Goal: Navigation & Orientation: Find specific page/section

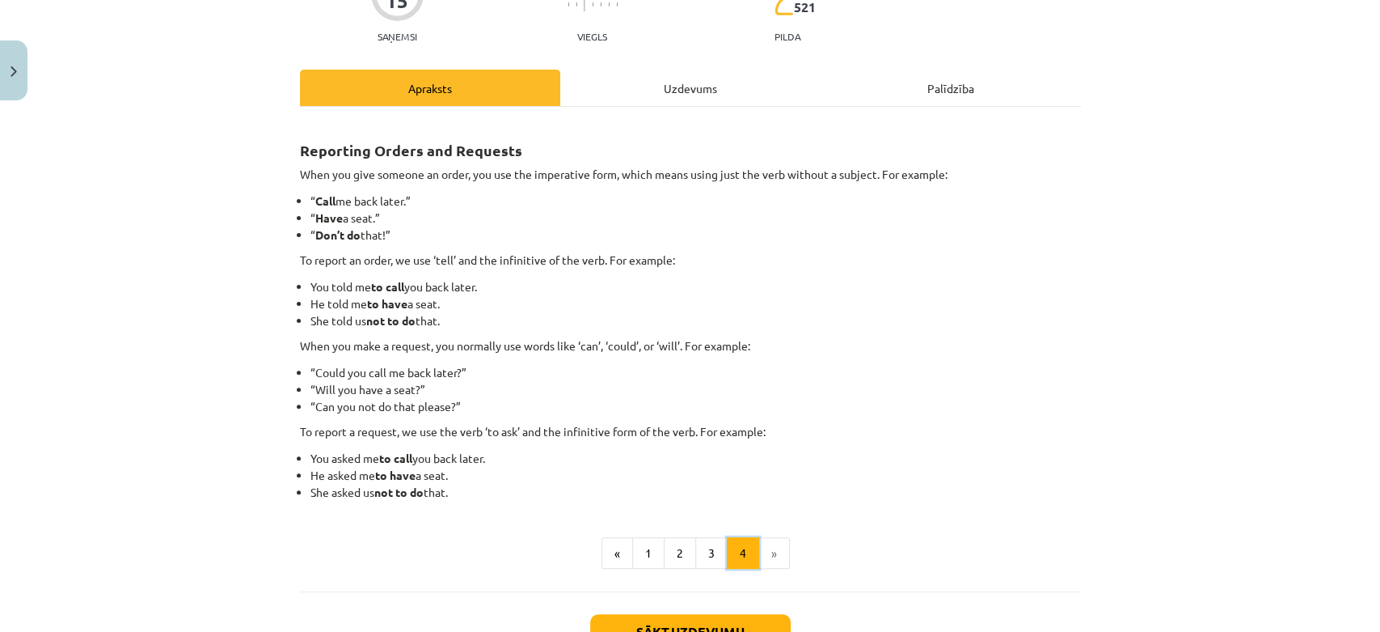
scroll to position [200, 0]
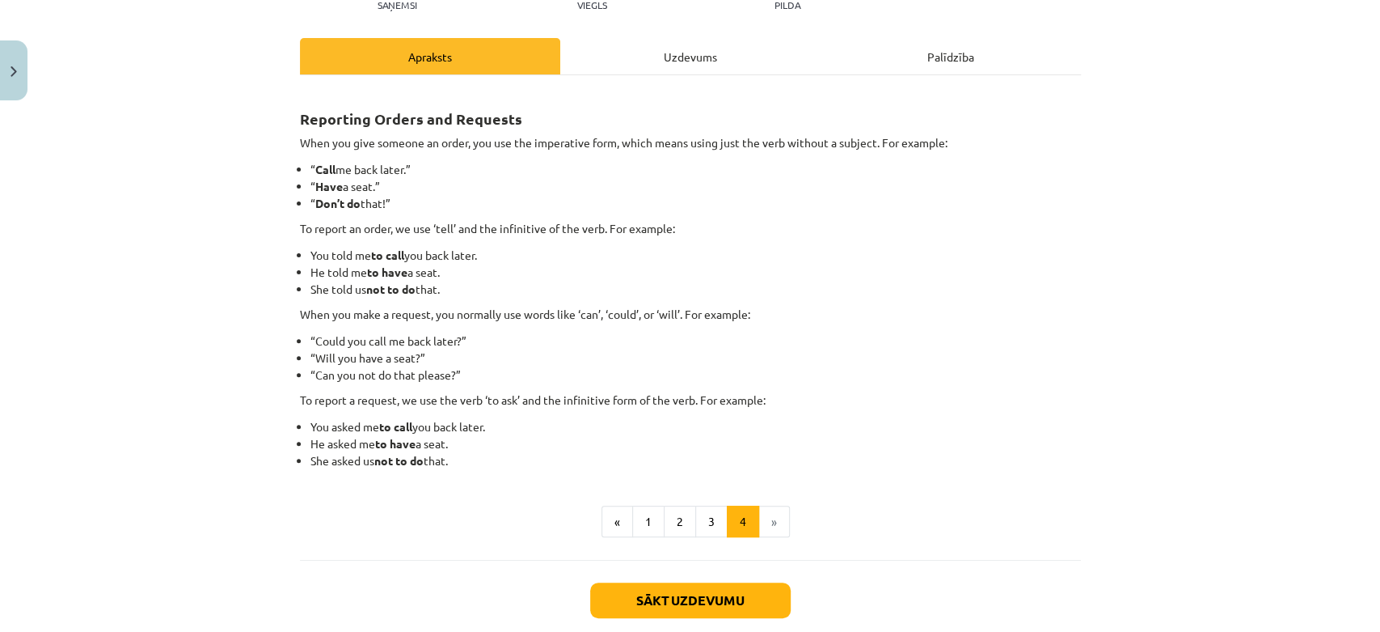
click at [1078, 238] on div "15 XP Saņemsi Viegls 521 pilda Apraksts Uzdevums Palīdzība Reporting Orders and…" at bounding box center [690, 295] width 801 height 775
click at [700, 521] on button "3" at bounding box center [711, 521] width 32 height 32
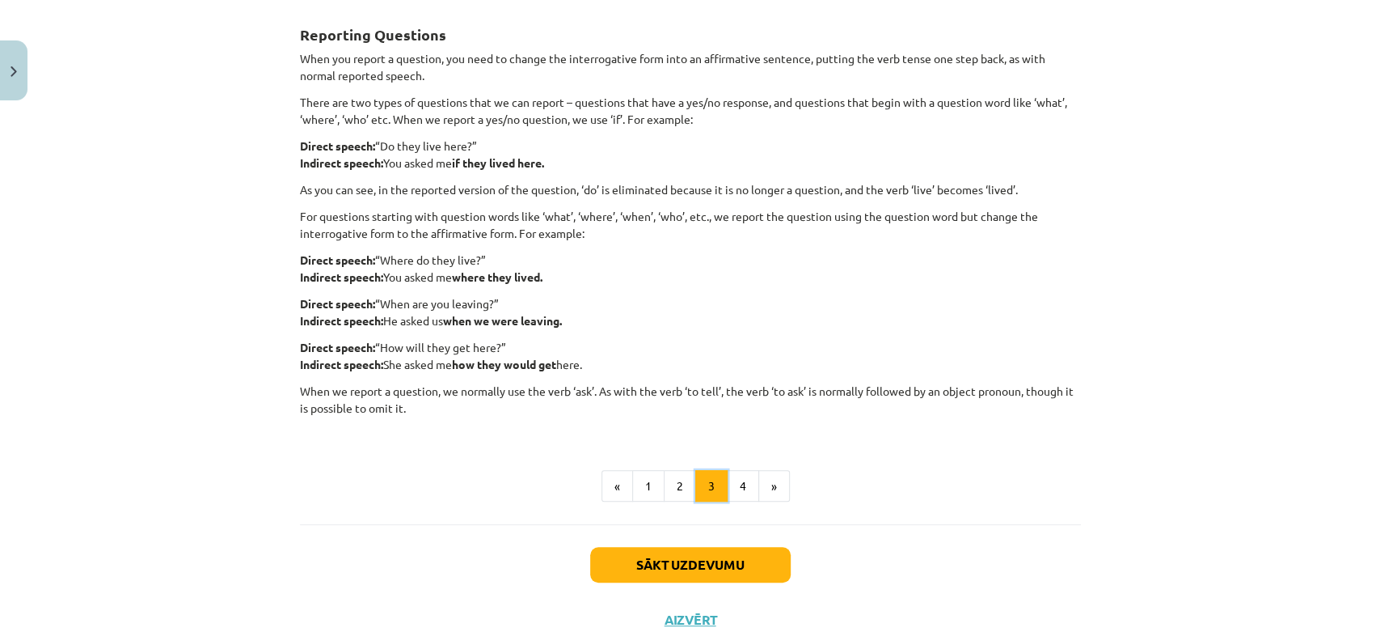
scroll to position [290, 0]
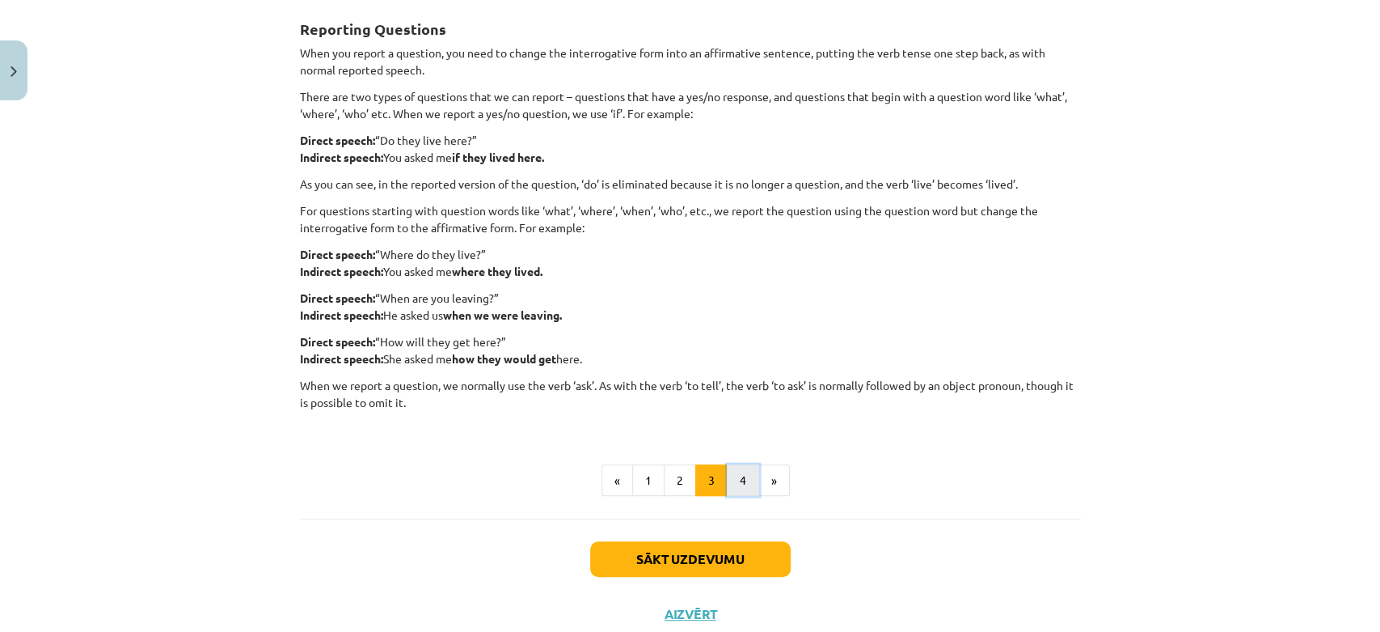
click at [741, 484] on button "4" at bounding box center [743, 480] width 32 height 32
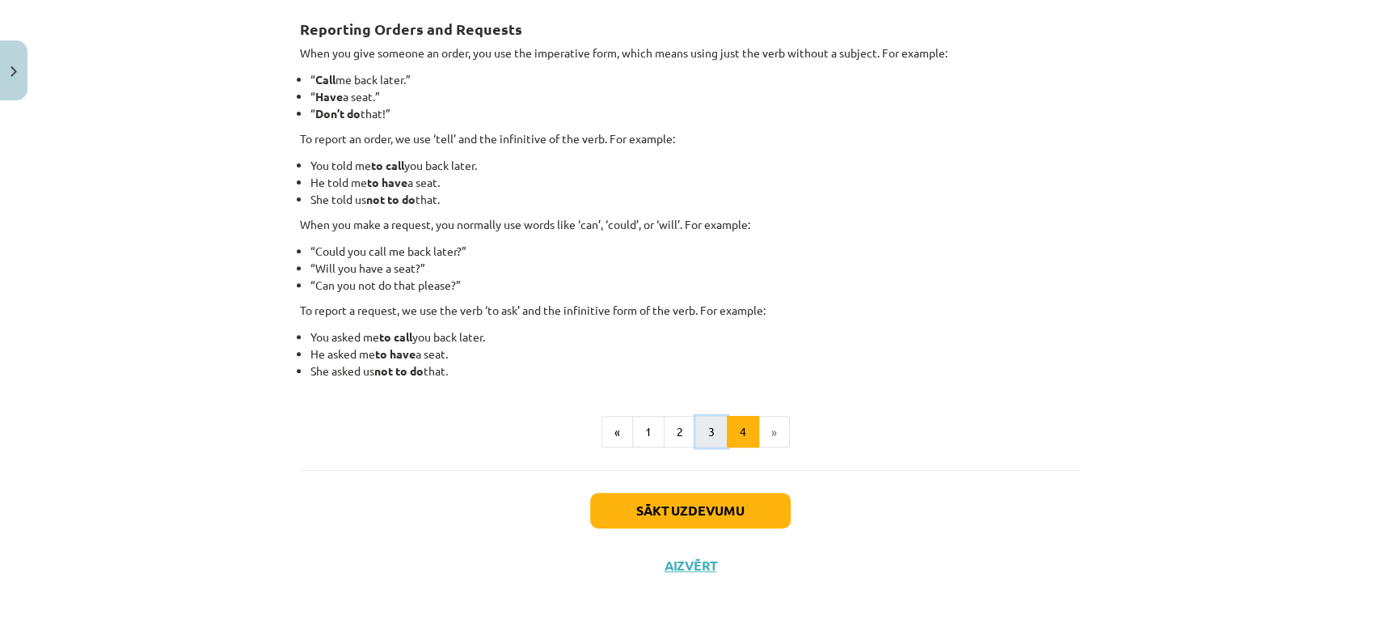
click at [701, 437] on button "3" at bounding box center [711, 432] width 32 height 32
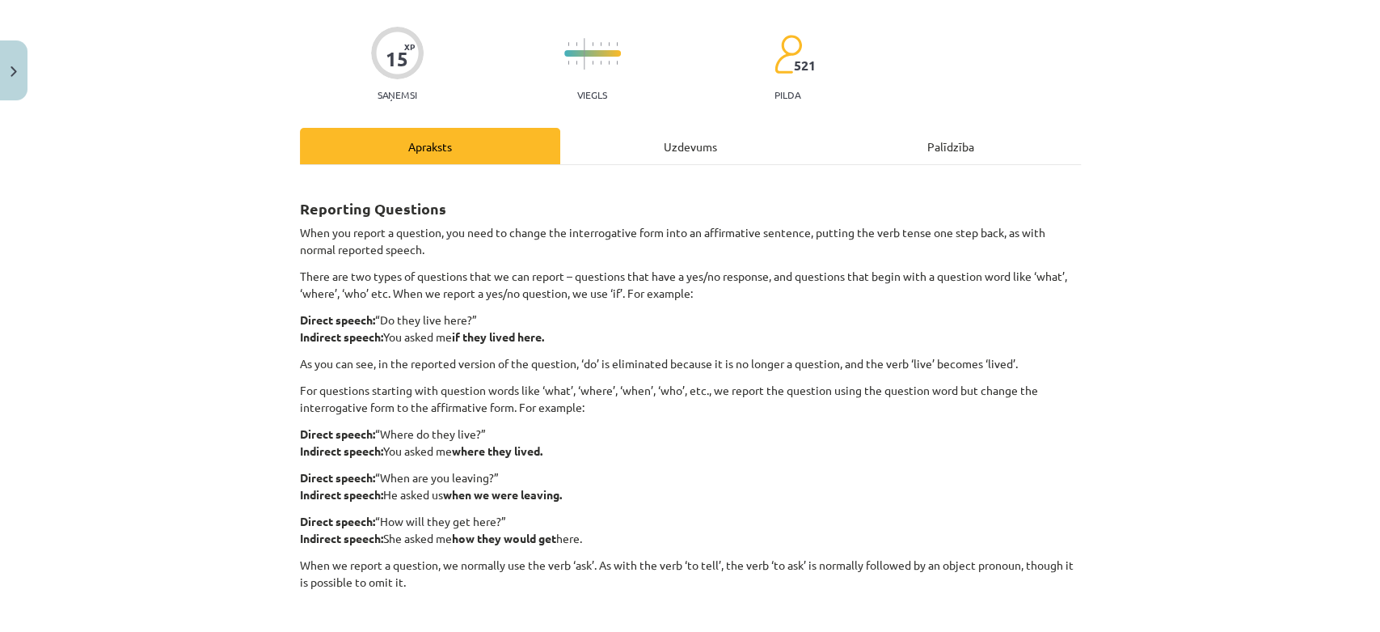
click at [695, 133] on div "Uzdevums" at bounding box center [690, 146] width 260 height 36
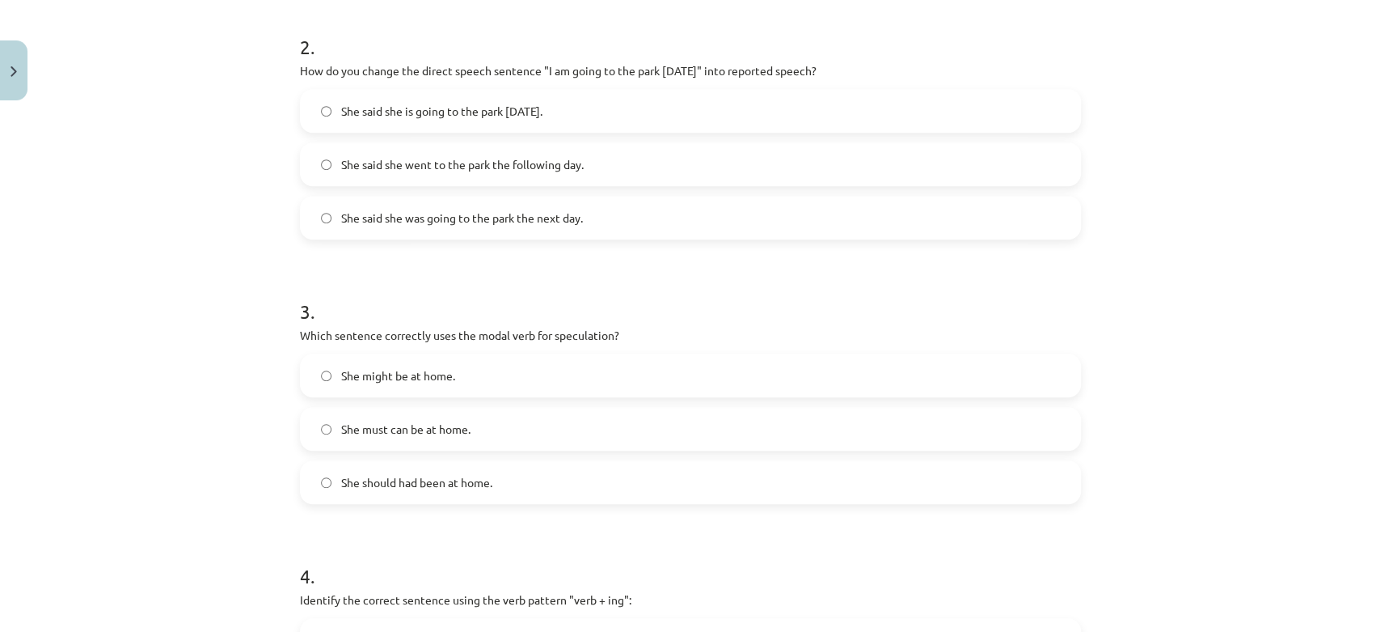
scroll to position [669, 0]
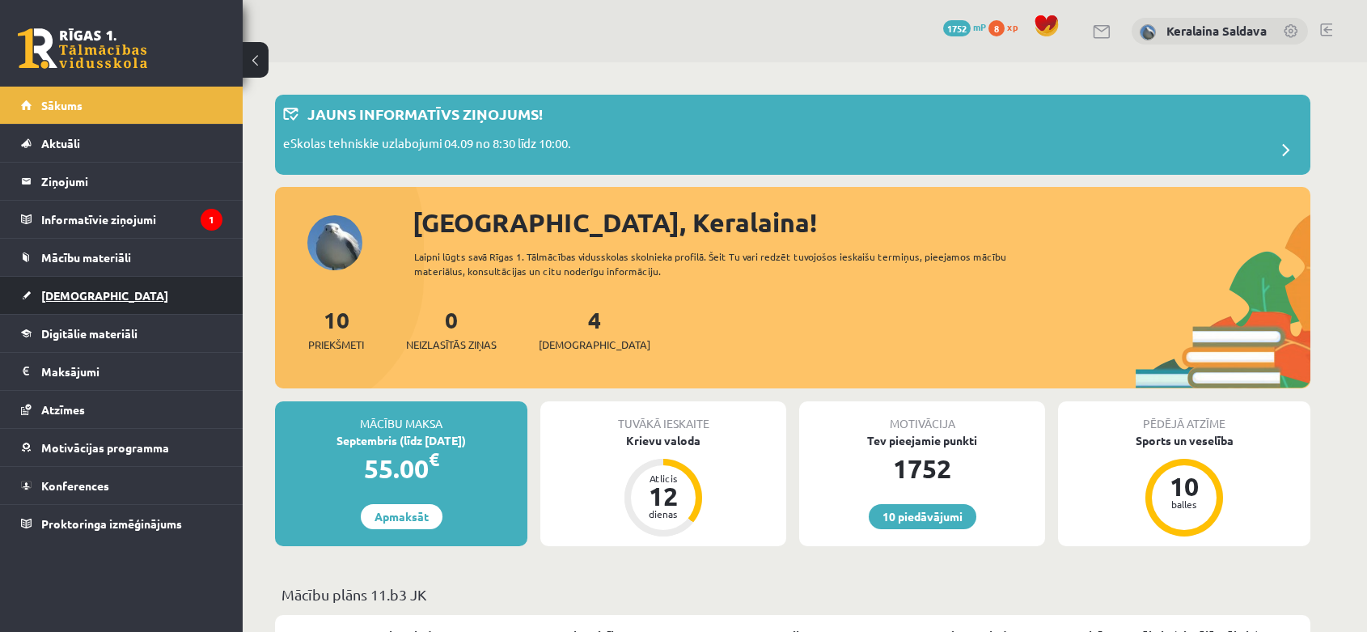
scroll to position [449, 0]
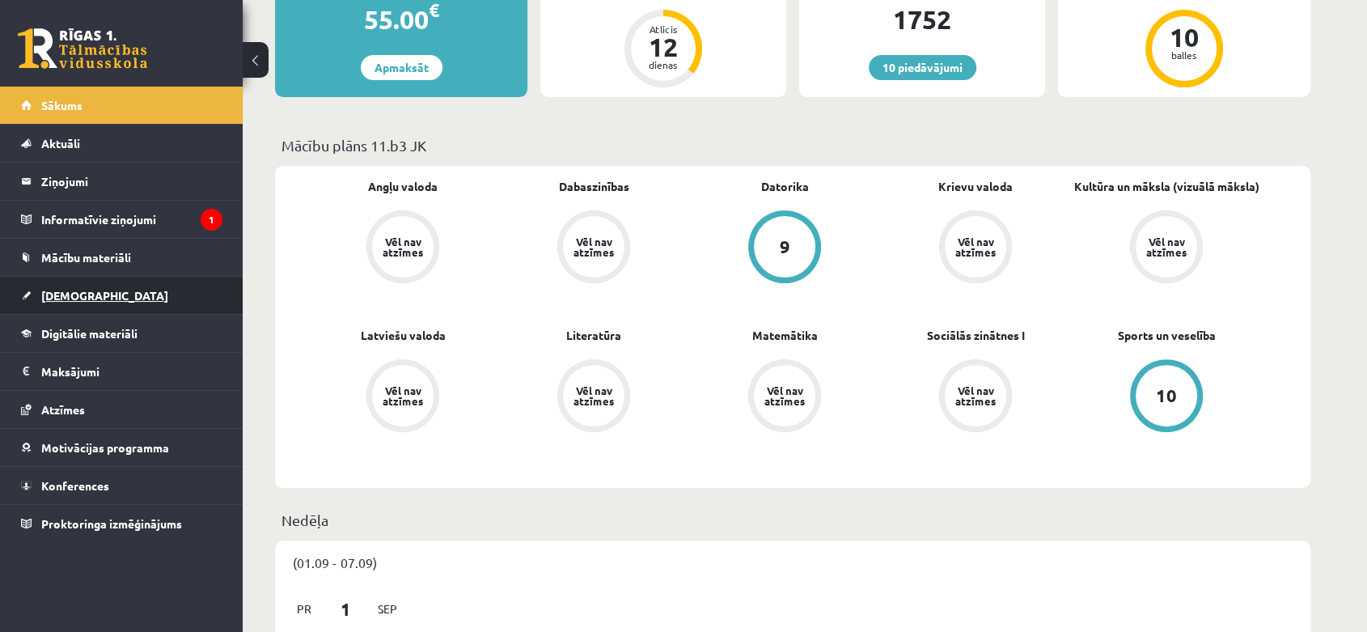
click at [122, 285] on link "[DEMOGRAPHIC_DATA]" at bounding box center [121, 295] width 201 height 37
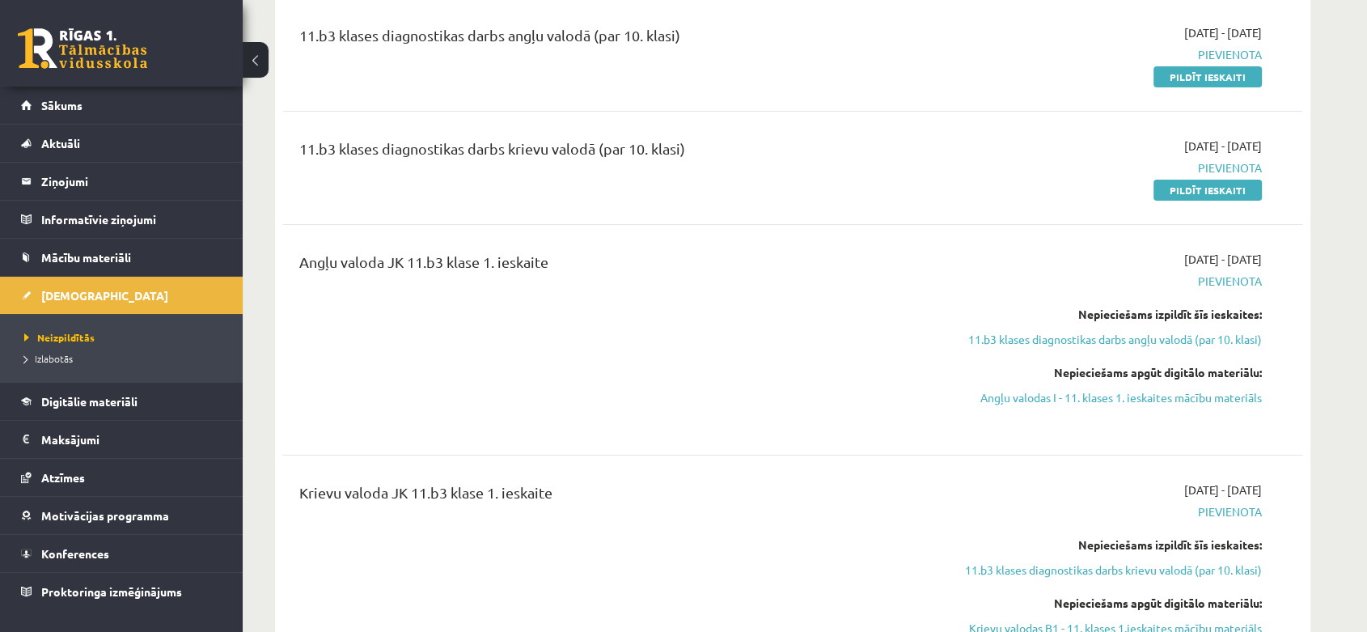
scroll to position [90, 0]
